Goal: Task Accomplishment & Management: Manage account settings

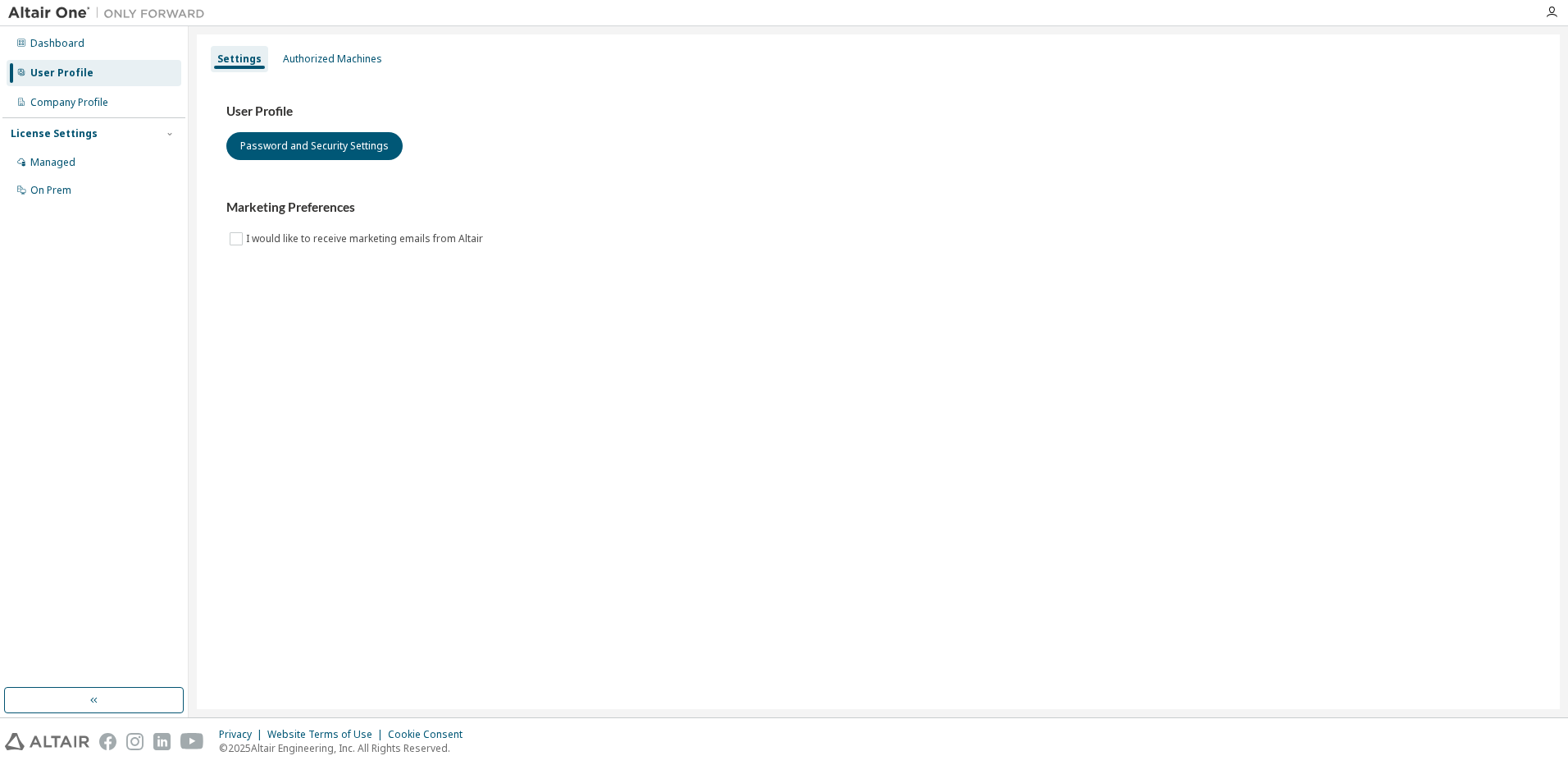
click at [737, 328] on div "Settings Authorized Machines User Profile Password and Security Settings Market…" at bounding box center [879, 371] width 1363 height 674
